Goal: Entertainment & Leisure: Consume media (video, audio)

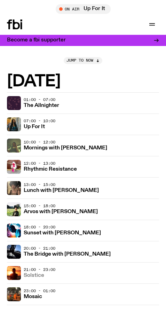
click at [27, 272] on link "Solstice" at bounding box center [34, 275] width 21 height 7
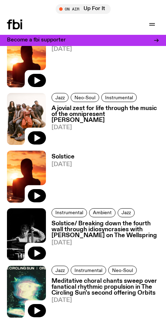
scroll to position [279, 0]
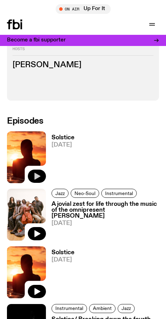
click at [35, 173] on icon "button" at bounding box center [37, 176] width 8 height 8
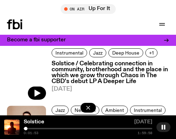
scroll to position [1192, 0]
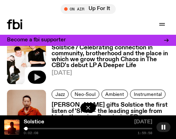
click at [36, 76] on icon "button" at bounding box center [38, 77] width 6 height 7
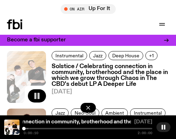
scroll to position [1157, 0]
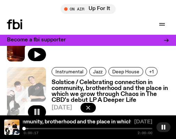
click at [37, 128] on div "Solstice / Celebrating connection in community, brotherhood and the place in wh…" at bounding box center [88, 128] width 176 height 24
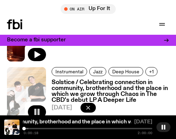
click at [37, 129] on div at bounding box center [88, 128] width 129 height 1
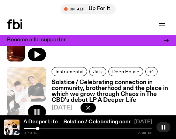
click at [44, 128] on div "Solstice / Celebrating connection in community, brotherhood and the place in wh…" at bounding box center [88, 128] width 176 height 24
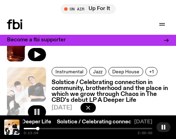
click at [46, 128] on div at bounding box center [88, 128] width 129 height 1
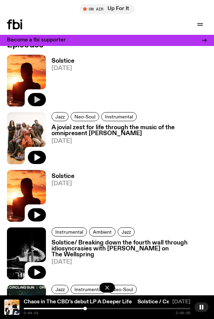
scroll to position [375, 0]
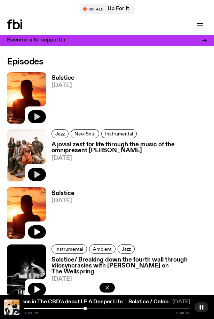
click at [36, 173] on icon "button" at bounding box center [38, 174] width 6 height 7
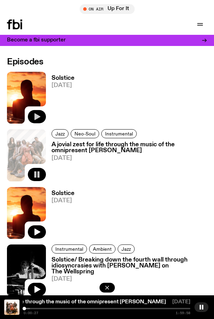
click at [34, 308] on div "A jovial zest for life through the music of the omnipresent [PERSON_NAME] A jov…" at bounding box center [107, 308] width 214 height 24
click at [34, 310] on div "0:00:28 1:59:58" at bounding box center [107, 311] width 167 height 7
click at [34, 309] on div at bounding box center [107, 308] width 167 height 1
click at [78, 308] on div at bounding box center [107, 308] width 167 height 1
click at [88, 309] on div at bounding box center [107, 308] width 167 height 1
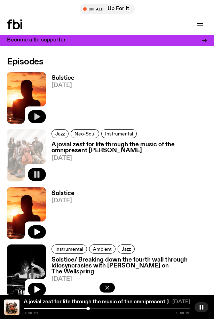
click at [104, 305] on span "A jovial zest for life through the music of the omnipresent [PERSON_NAME]" at bounding box center [118, 302] width 189 height 5
click at [104, 308] on div at bounding box center [107, 308] width 167 height 1
click at [116, 308] on div at bounding box center [107, 308] width 167 height 1
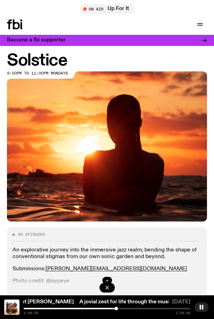
scroll to position [0, 0]
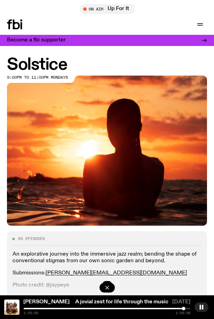
click at [166, 103] on div "Solstice 9:00pm to 11:00pm mondays" at bounding box center [107, 141] width 214 height 169
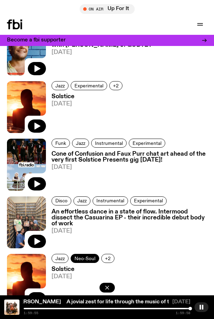
scroll to position [1430, 0]
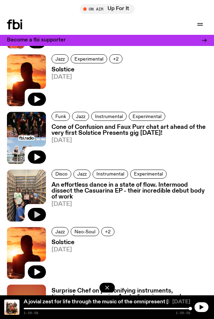
click at [36, 213] on icon "button" at bounding box center [38, 214] width 6 height 7
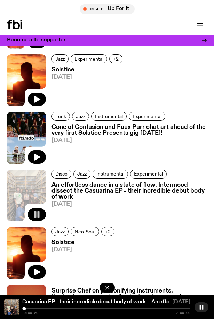
click at [30, 308] on div at bounding box center [107, 308] width 167 height 1
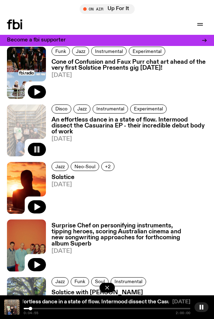
scroll to position [1499, 0]
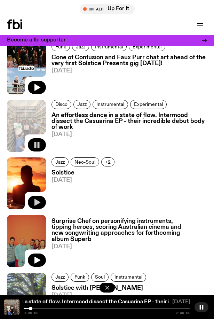
click at [38, 201] on icon "button" at bounding box center [38, 202] width 6 height 7
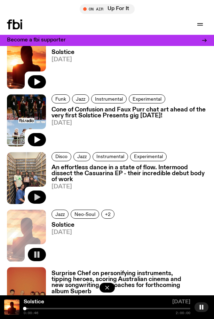
scroll to position [1430, 0]
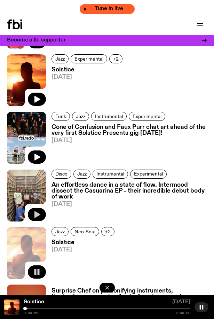
click at [108, 8] on span "Tune in live" at bounding box center [110, 8] width 44 height 5
